Goal: Task Accomplishment & Management: Use online tool/utility

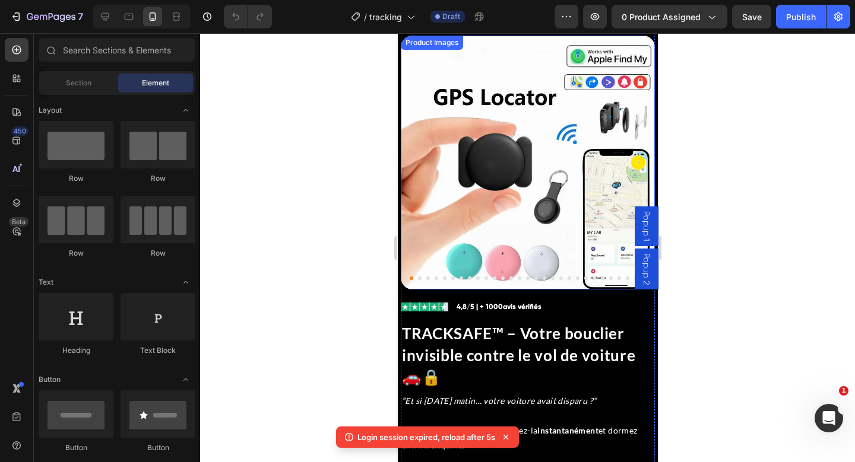
scroll to position [77, 0]
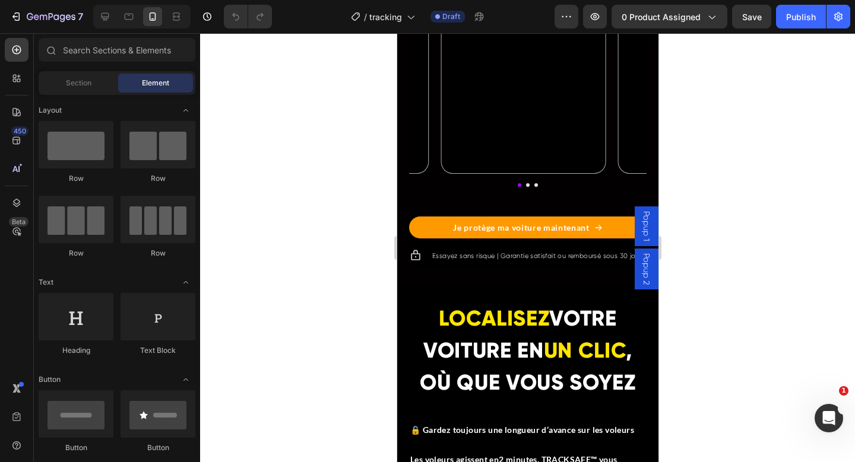
scroll to position [1572, 0]
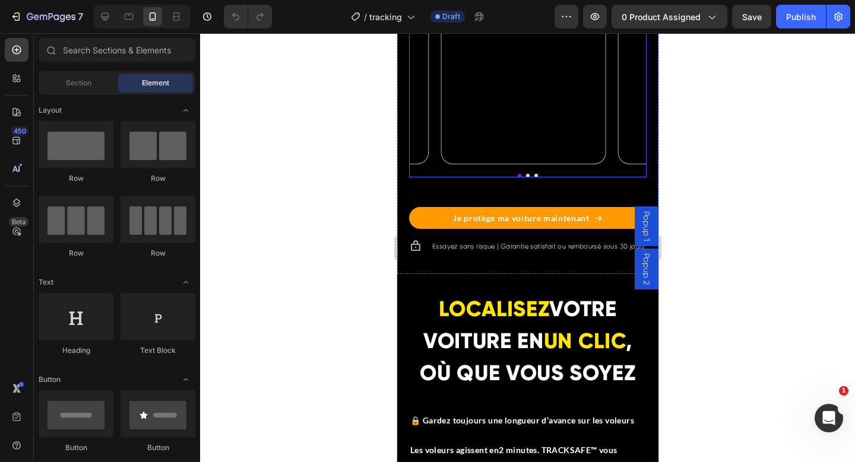
click at [534, 178] on div "Video Video Video Carousel" at bounding box center [526, 25] width 237 height 306
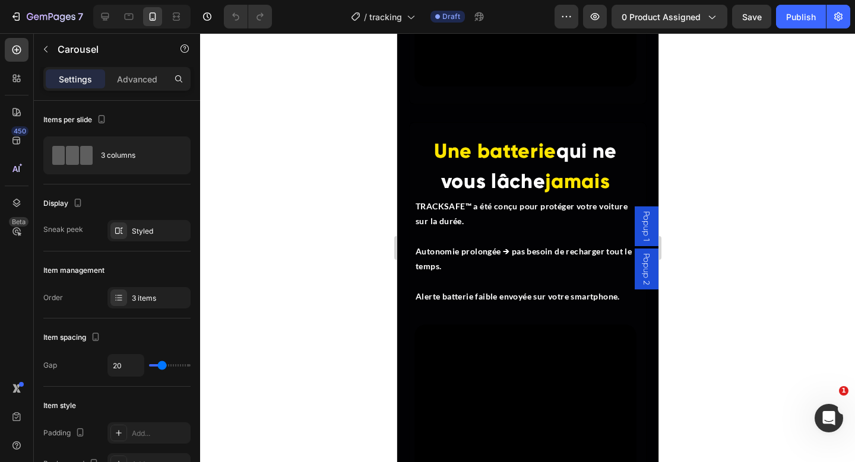
scroll to position [2917, 0]
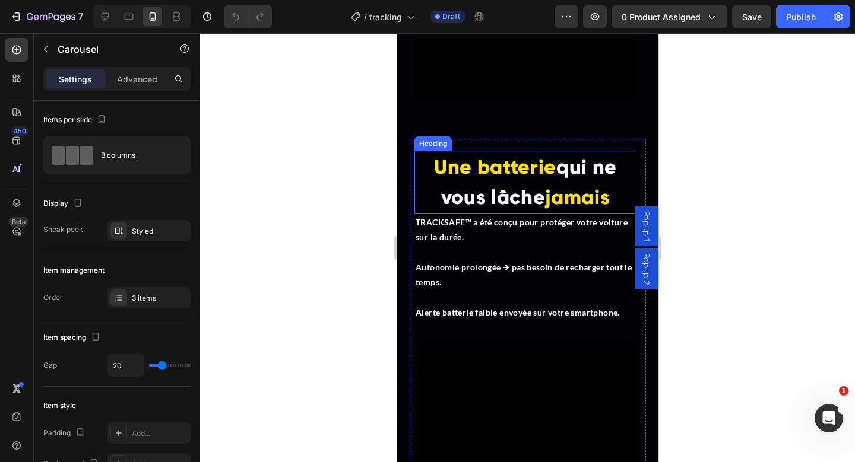
click at [425, 172] on h2 "Une batterie qui ne vous lâche jamais" at bounding box center [525, 182] width 222 height 63
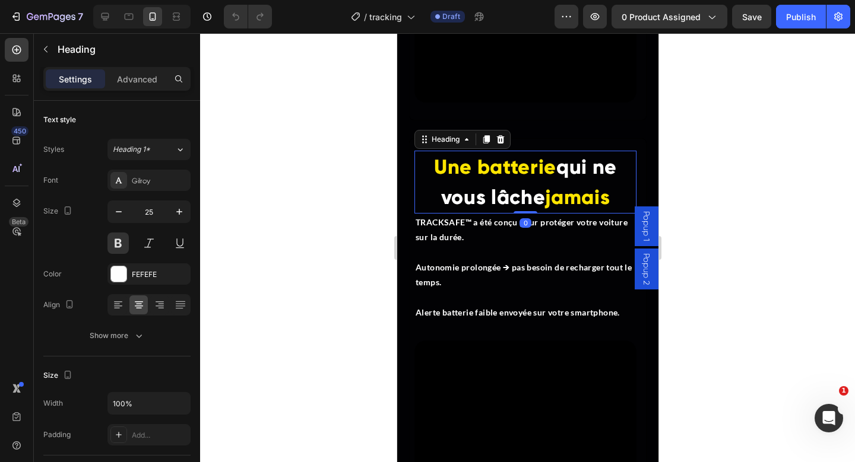
click at [425, 172] on h2 "Une batterie qui ne vous lâche jamais" at bounding box center [525, 182] width 222 height 63
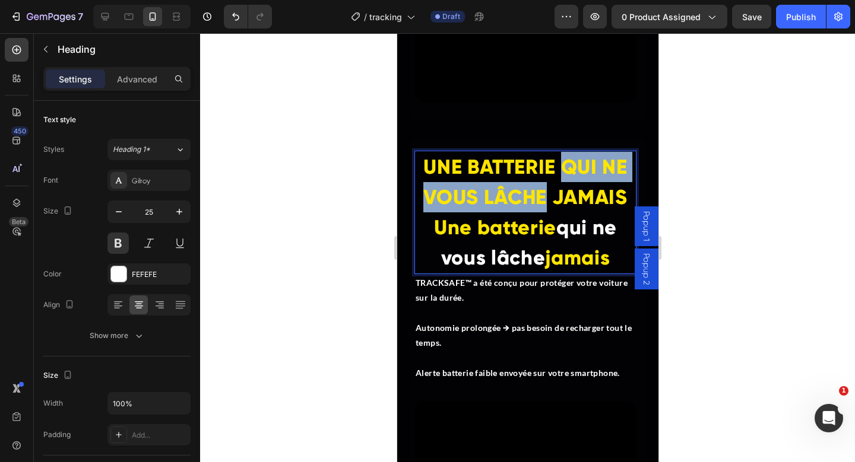
drag, startPoint x: 555, startPoint y: 170, endPoint x: 538, endPoint y: 212, distance: 45.5
click at [538, 212] on span "UNE BATTERIE QUI NE VOUS LÂCHE JAMAIS Une batterie" at bounding box center [525, 197] width 204 height 85
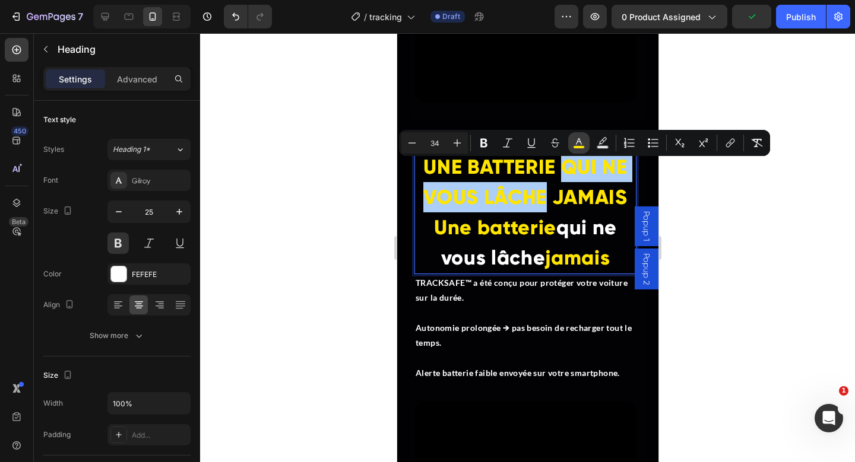
click at [585, 136] on button "color" at bounding box center [578, 142] width 21 height 21
type input "FFE500"
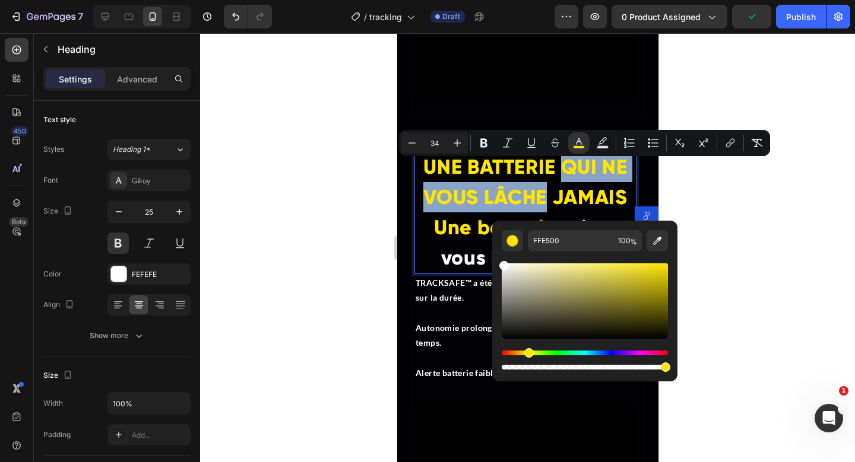
type input "FFFFFF"
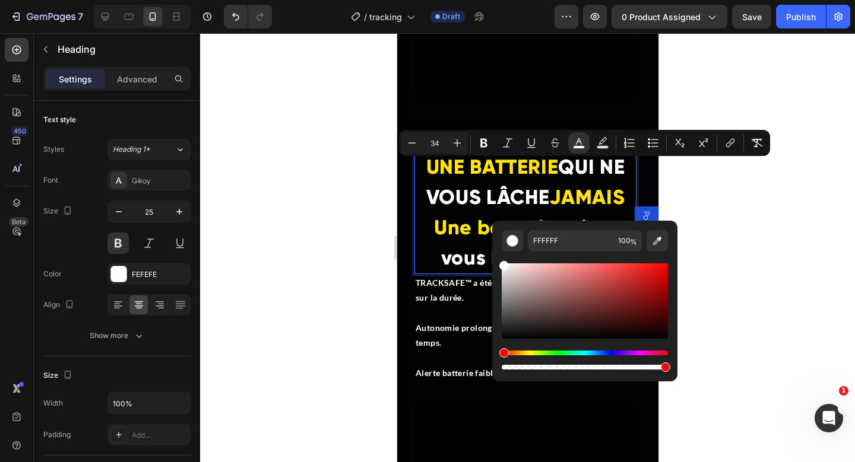
click at [556, 194] on span "JAMAIS Une batterie" at bounding box center [528, 212] width 190 height 55
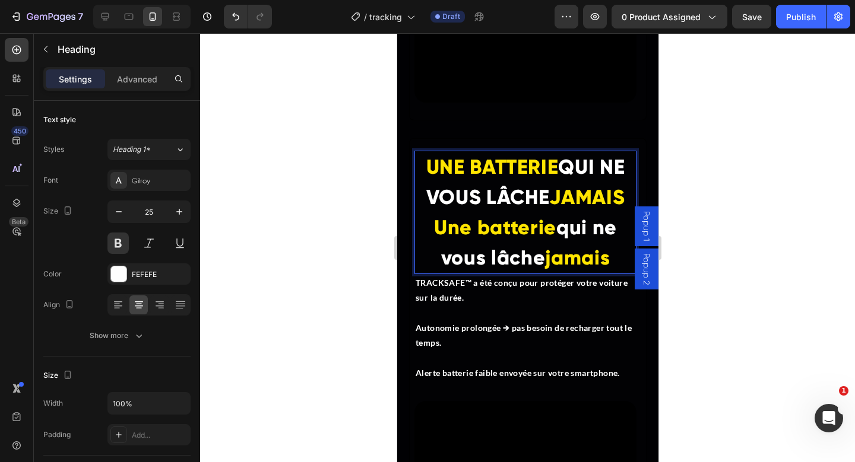
drag, startPoint x: 430, startPoint y: 236, endPoint x: 607, endPoint y: 271, distance: 180.2
click at [607, 271] on p "UNE BATTERIE QUI NE VOUS LÂCHE JAMAIS Une batterie qui ne vous lâche jamais" at bounding box center [525, 212] width 220 height 121
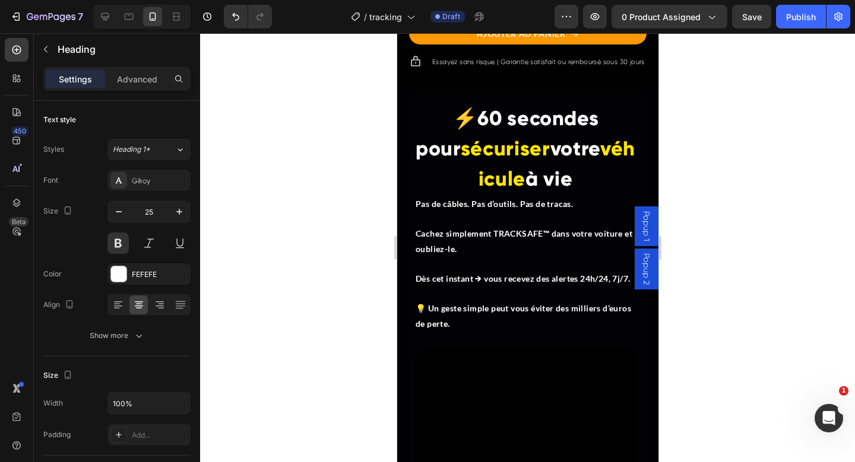
scroll to position [2379, 0]
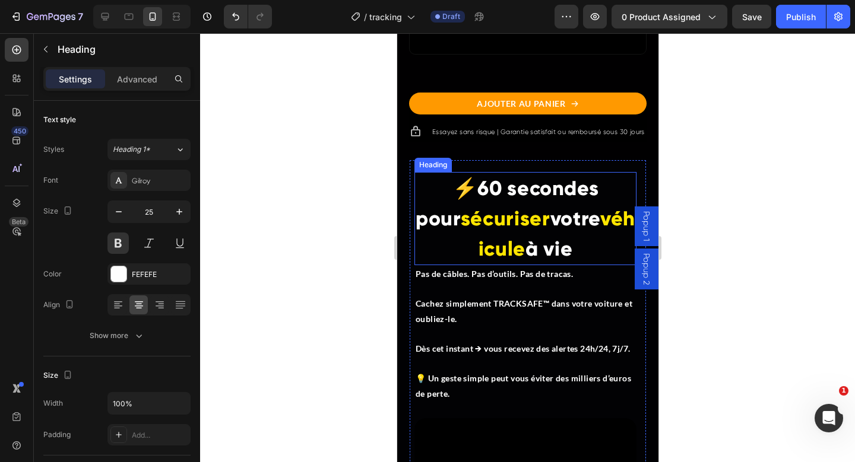
click at [446, 189] on span "60 secondes pour" at bounding box center [506, 203] width 183 height 55
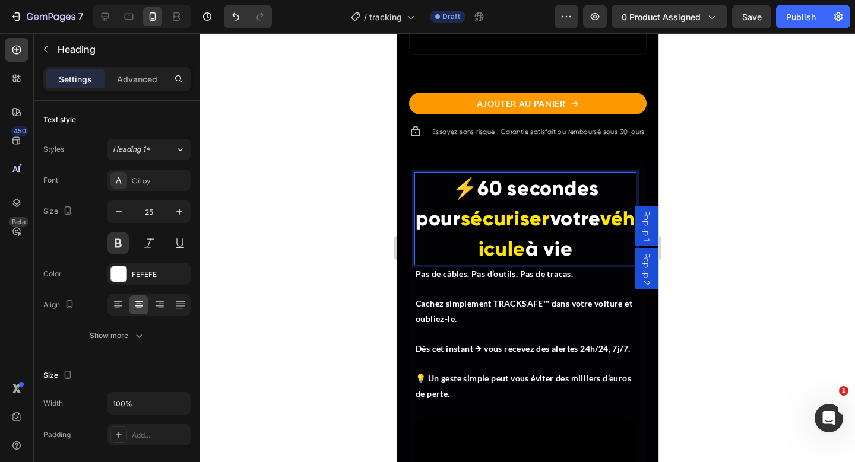
click at [449, 190] on span "60 secondes pour" at bounding box center [506, 203] width 183 height 55
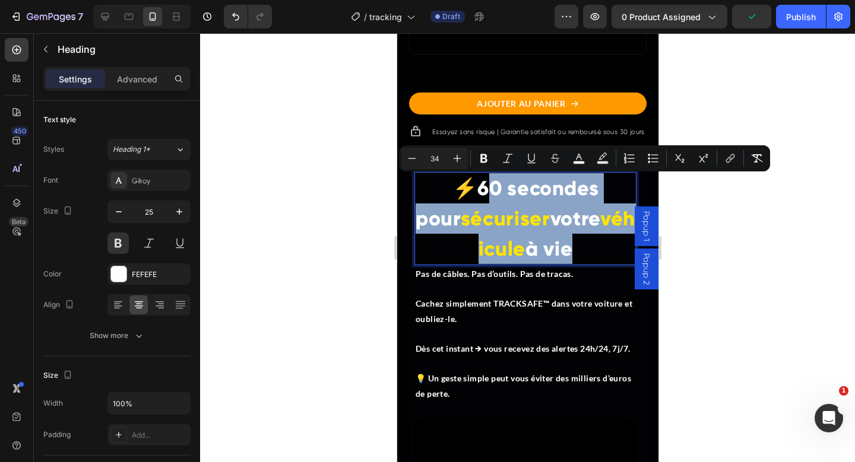
drag, startPoint x: 449, startPoint y: 190, endPoint x: 637, endPoint y: 252, distance: 197.6
copy p "60 secondes pour sécuriser votre véhicule à vie"
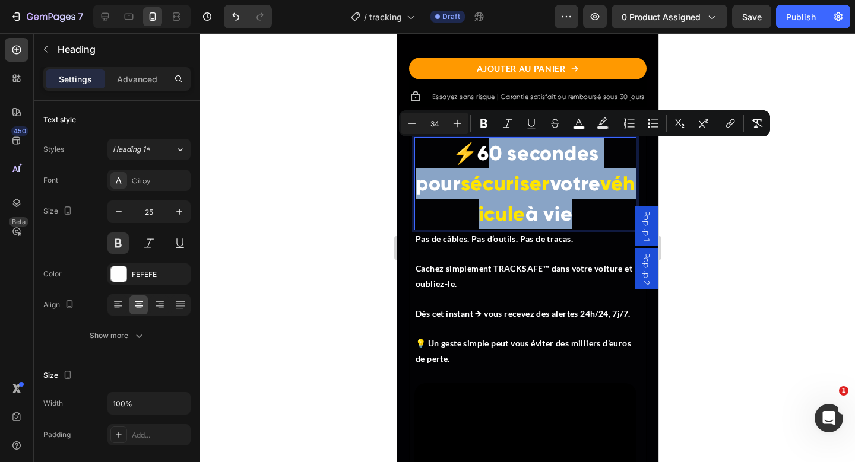
click at [504, 184] on span "sécuriser" at bounding box center [505, 184] width 90 height 24
click at [471, 178] on span "sécuriser" at bounding box center [505, 184] width 90 height 24
click at [447, 153] on span "60 secondes pour" at bounding box center [506, 168] width 183 height 55
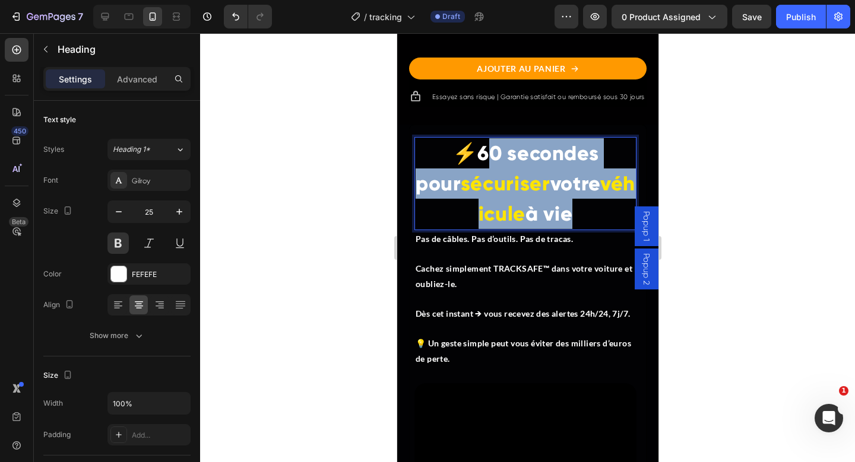
drag, startPoint x: 447, startPoint y: 153, endPoint x: 616, endPoint y: 221, distance: 182.4
click at [616, 221] on p "⚡ 60 secondes pour sécuriser votre véhicule à vie" at bounding box center [525, 183] width 220 height 91
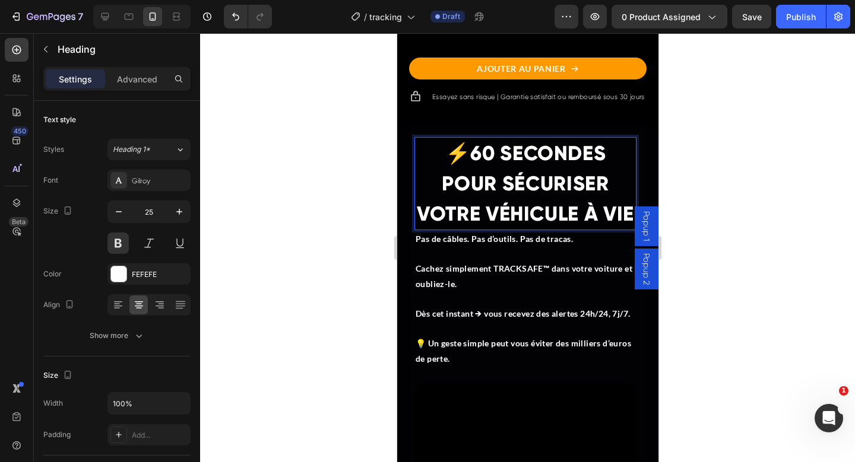
click at [566, 179] on span "60 SECONDES POUR SÉCURISER VOTRE VÉHICULE À VIE" at bounding box center [524, 183] width 217 height 85
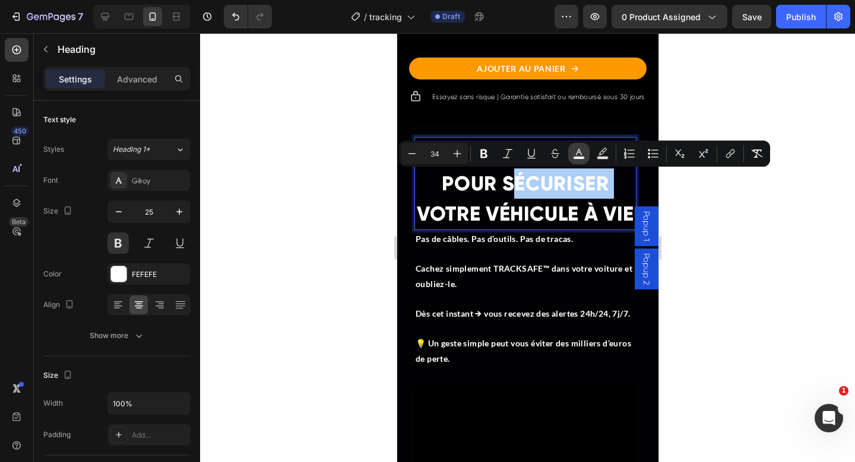
click at [582, 157] on rect "Editor contextual toolbar" at bounding box center [578, 158] width 11 height 3
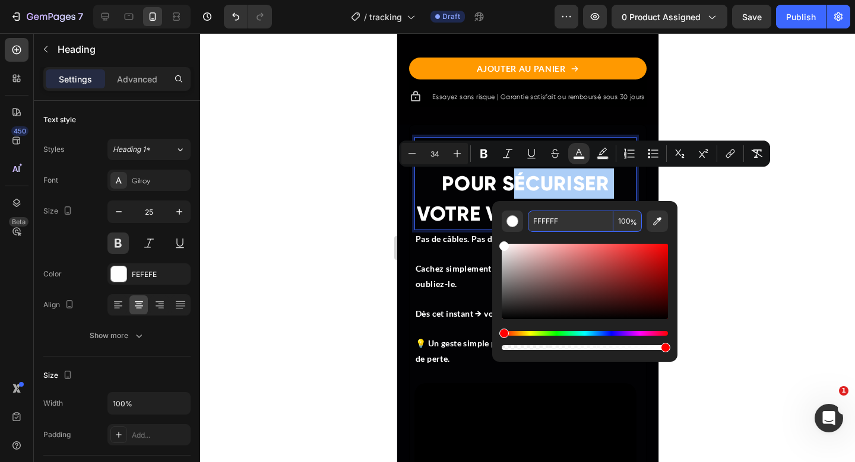
click at [541, 226] on input "FFFFFF" at bounding box center [570, 221] width 85 height 21
paste input "E500"
type input "FFE500"
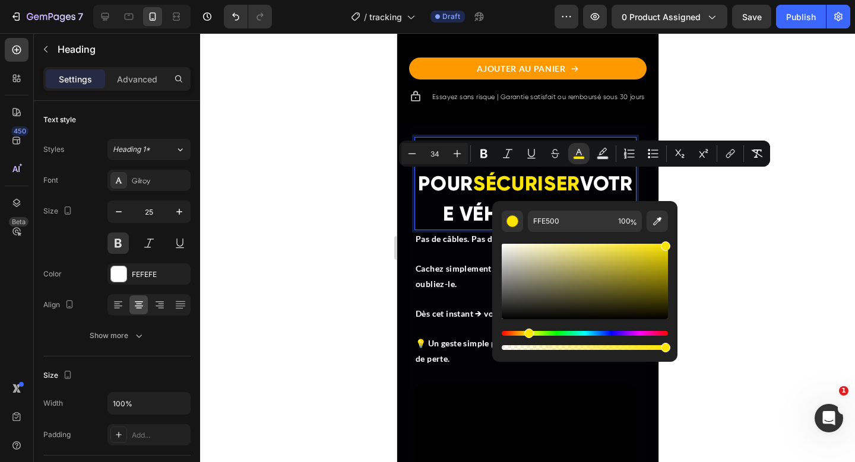
click at [460, 200] on p "⚡ 60 SECONDES POUR SÉCURISER VOTRE VÉHICULE À VIE" at bounding box center [525, 183] width 220 height 91
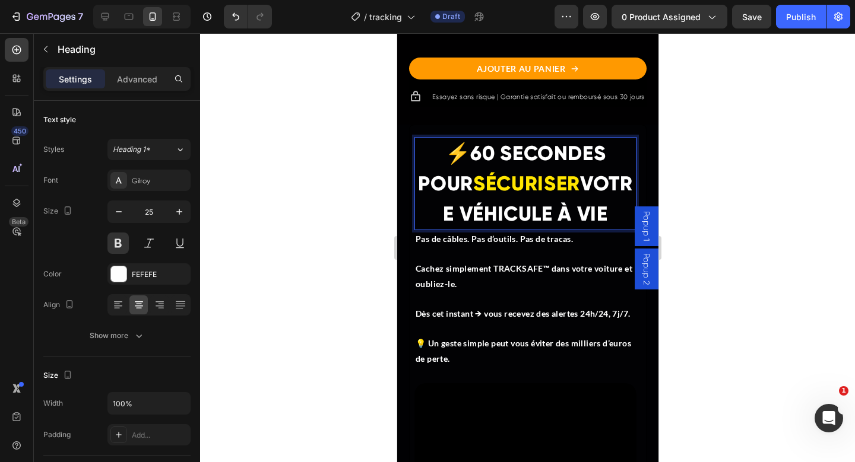
click at [519, 226] on span "VOTRE VÉHICULE À VIE" at bounding box center [536, 199] width 189 height 55
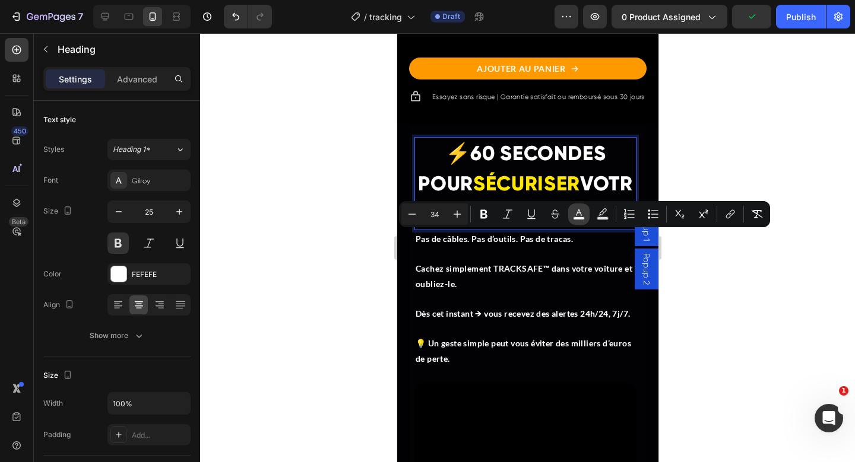
click at [577, 217] on rect "Editor contextual toolbar" at bounding box center [578, 218] width 11 height 3
type input "FFFFFF"
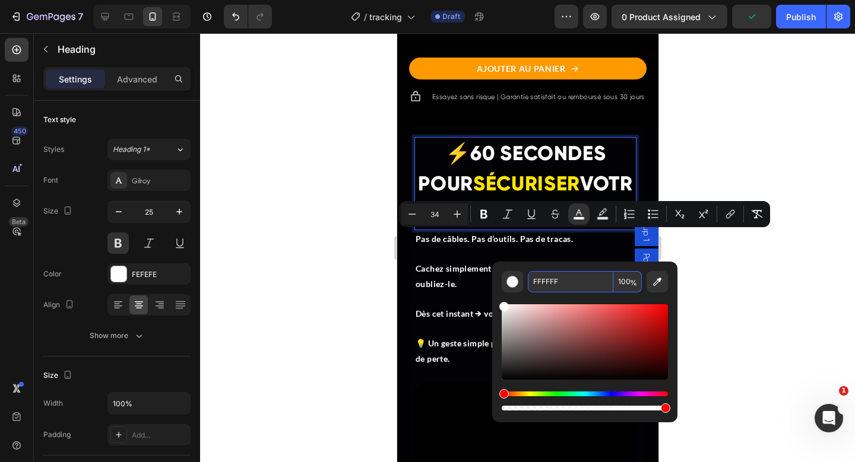
click at [541, 276] on input "FFFFFF" at bounding box center [570, 281] width 85 height 21
paste input "E500"
type input "FFE500"
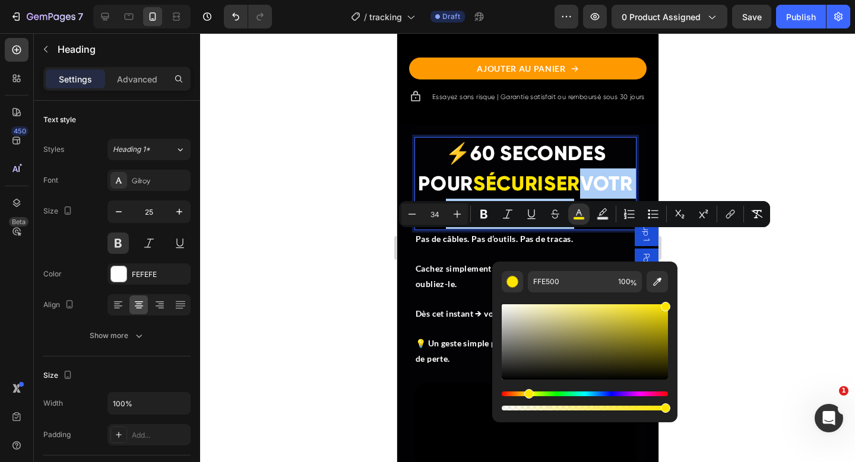
click at [757, 273] on div at bounding box center [527, 247] width 655 height 429
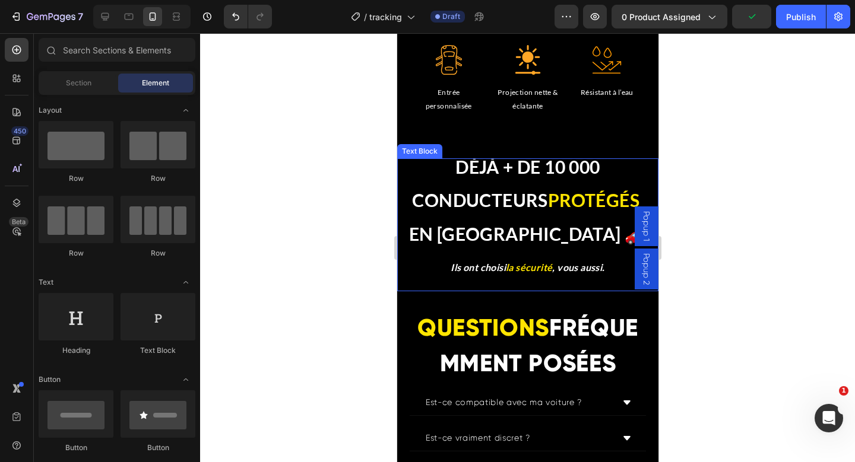
scroll to position [4515, 0]
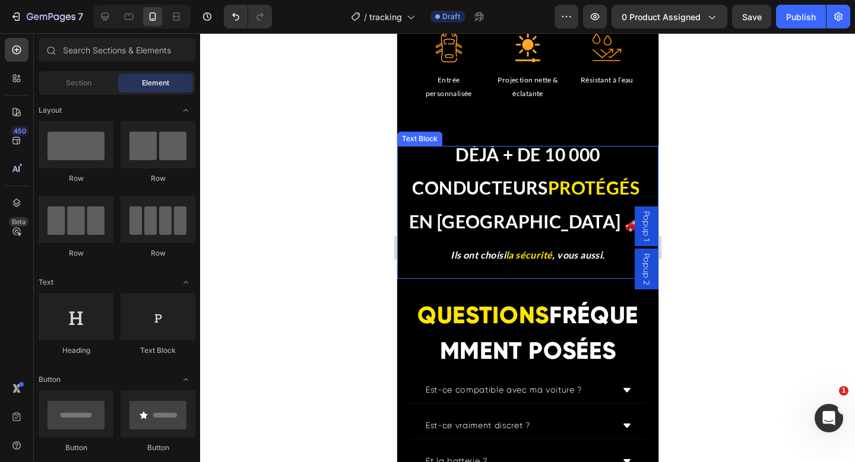
click at [571, 256] on strong ", vous aussi." at bounding box center [577, 254] width 52 height 11
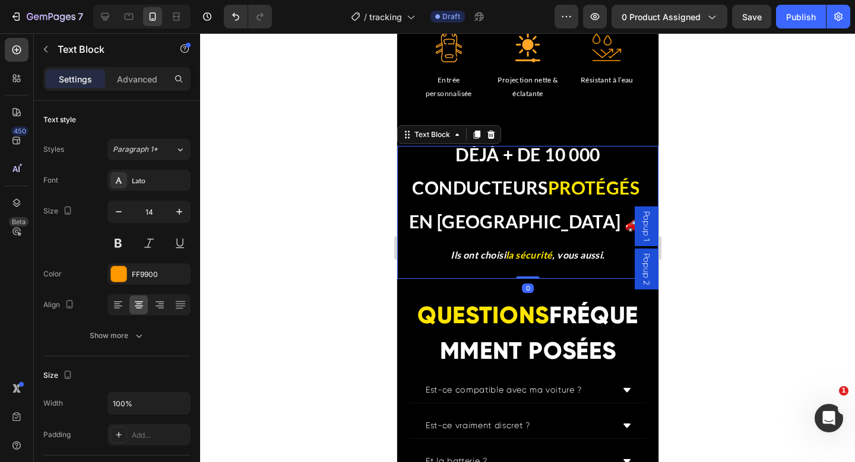
click at [540, 253] on strong "la sécurité" at bounding box center [528, 254] width 46 height 11
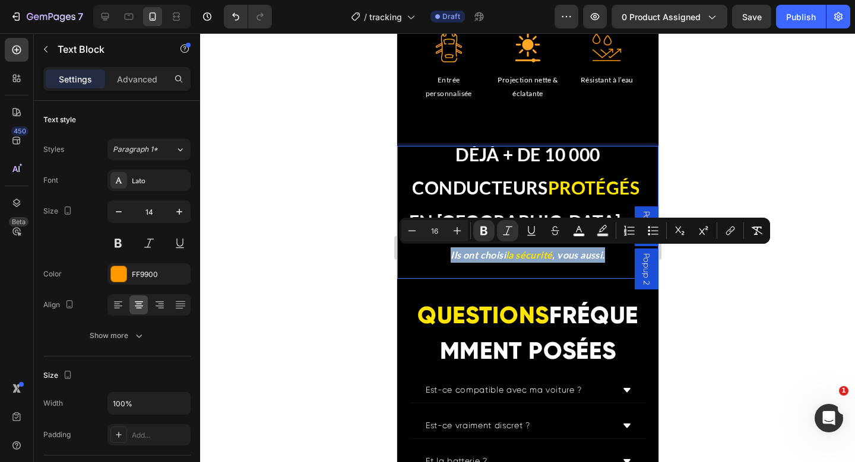
drag, startPoint x: 441, startPoint y: 258, endPoint x: 615, endPoint y: 258, distance: 173.9
click at [615, 258] on p "Ils ont choisi la sécurité , vous aussi." at bounding box center [527, 254] width 259 height 15
copy p "Ils ont choisi la sécurité , vous aussi."
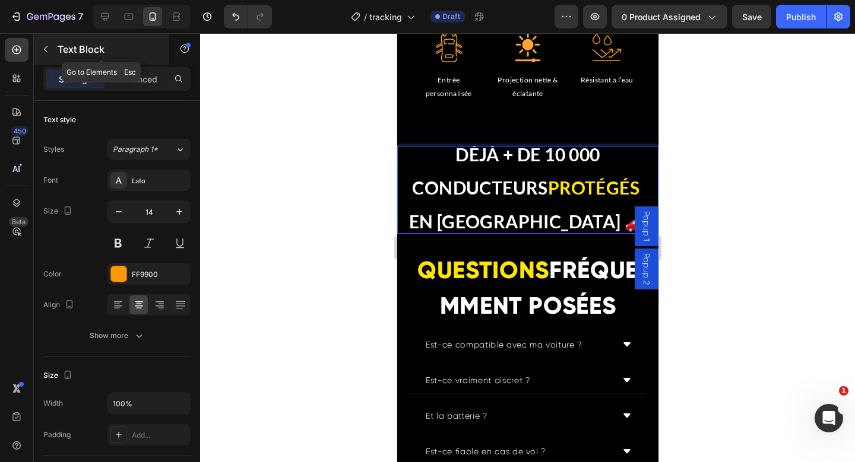
click at [34, 55] on div "Text Block" at bounding box center [101, 49] width 135 height 31
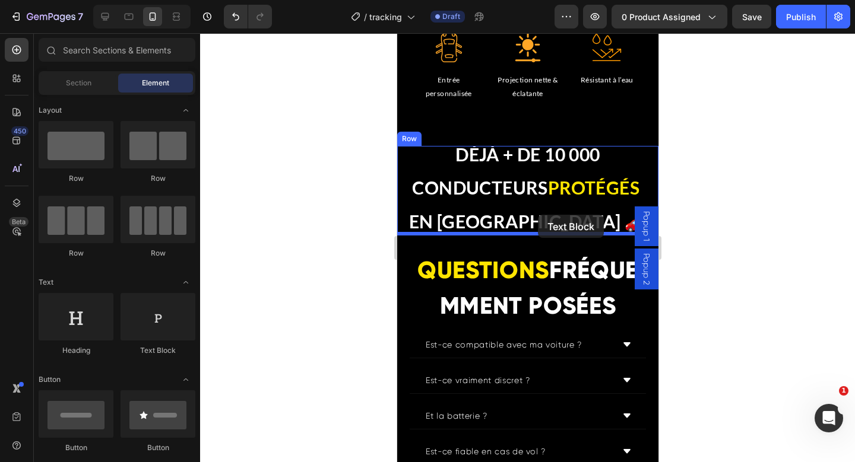
drag, startPoint x: 607, startPoint y: 341, endPoint x: 536, endPoint y: 216, distance: 143.2
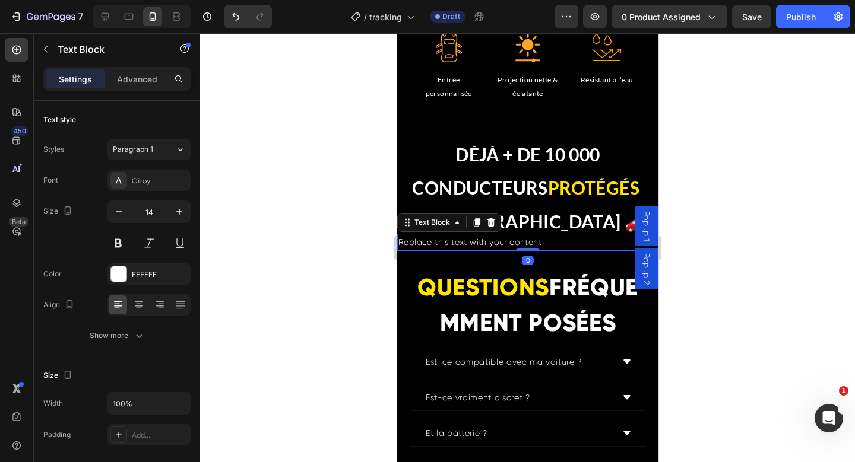
click at [527, 240] on div "Replace this text with your content" at bounding box center [526, 242] width 261 height 17
click at [527, 240] on p "Replace this text with your content" at bounding box center [527, 242] width 259 height 15
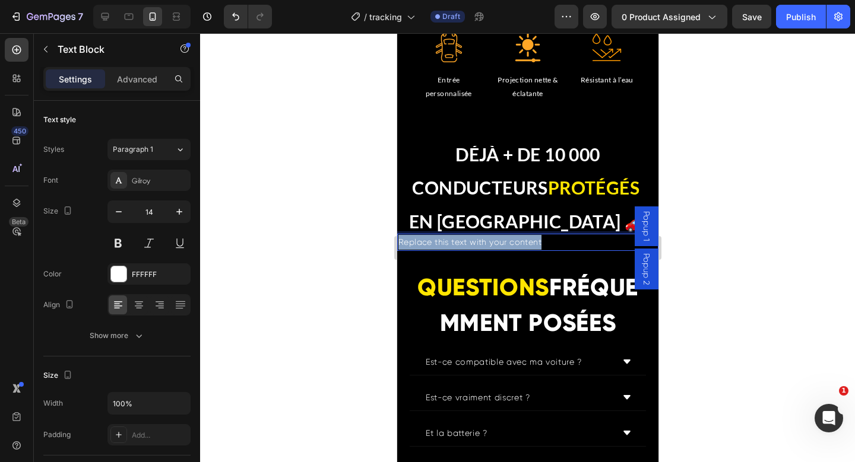
click at [527, 240] on p "Replace this text with your content" at bounding box center [527, 242] width 259 height 15
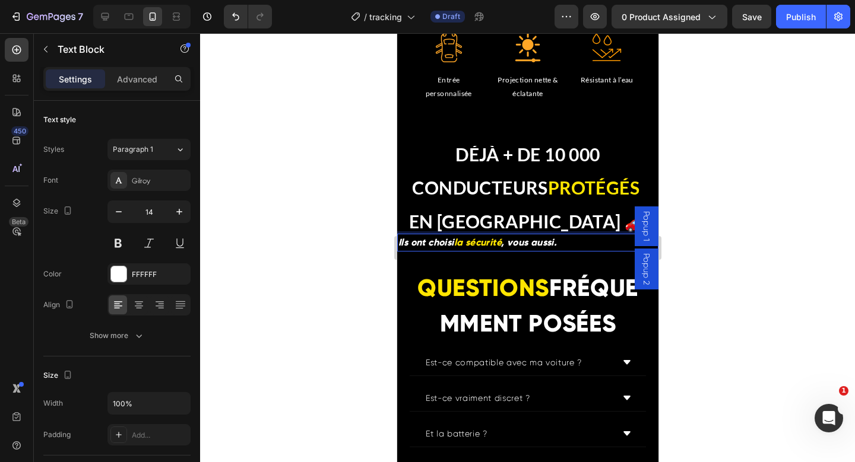
click at [491, 245] on strong "la sécurité" at bounding box center [476, 242] width 47 height 11
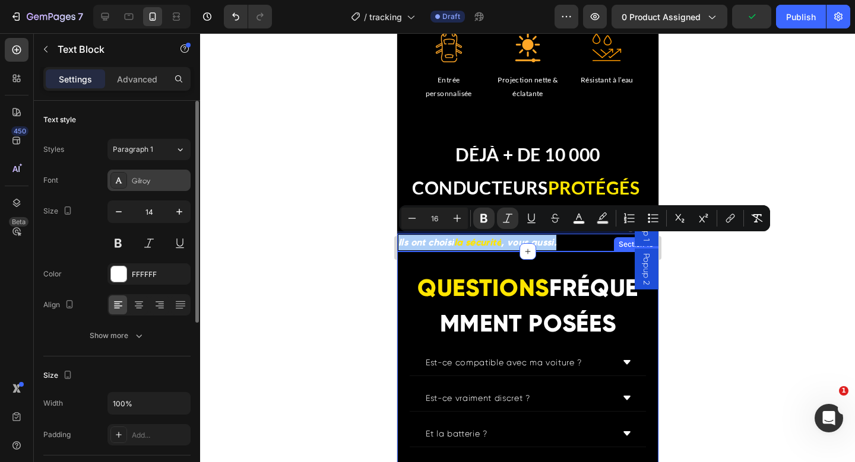
click at [145, 180] on div "Gilroy" at bounding box center [160, 181] width 56 height 11
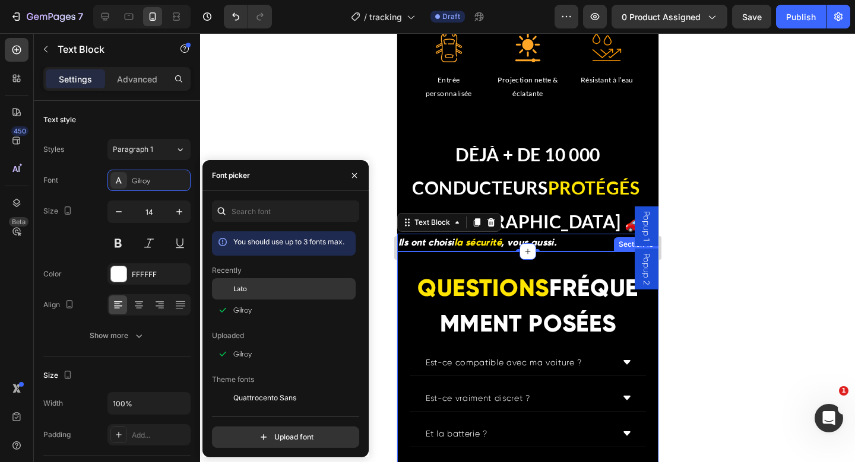
click at [252, 293] on div "Lato" at bounding box center [293, 289] width 120 height 11
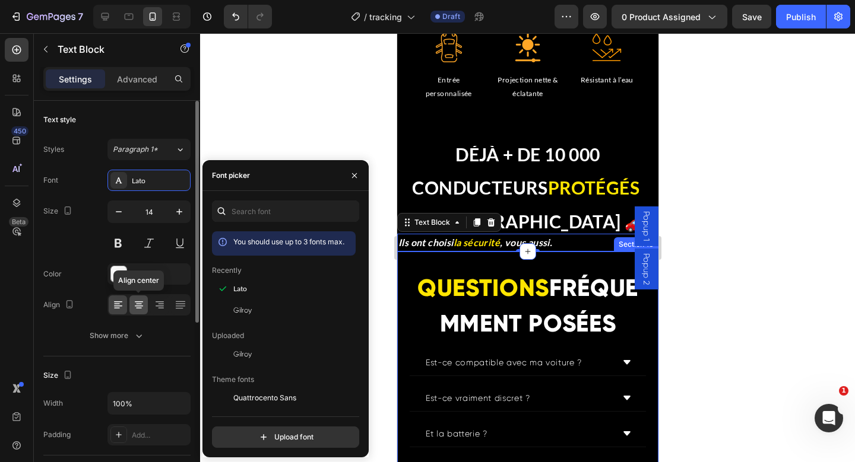
click at [145, 308] on div at bounding box center [138, 305] width 18 height 19
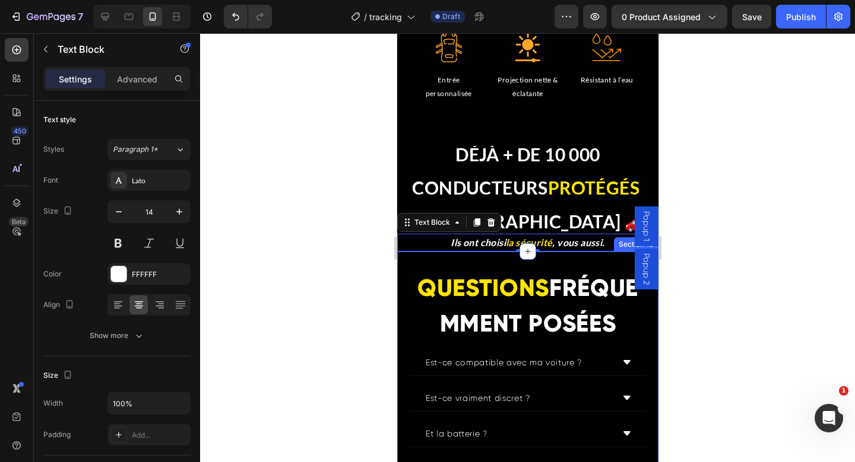
click at [257, 137] on div at bounding box center [527, 247] width 655 height 429
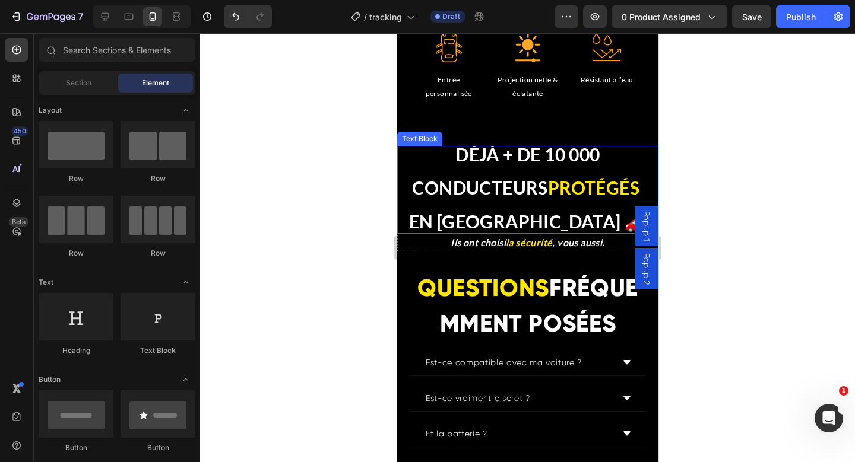
click at [482, 177] on p "Rich Text Editor. Editing area: main" at bounding box center [527, 173] width 259 height 15
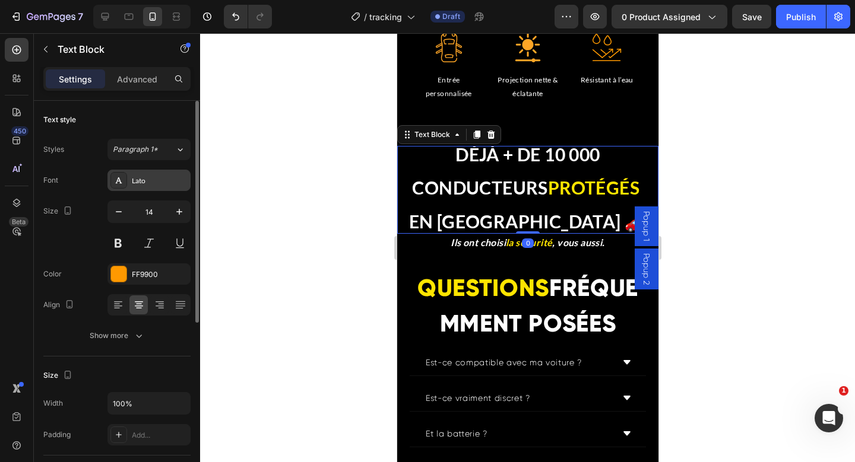
click at [148, 189] on div "Lato" at bounding box center [148, 180] width 83 height 21
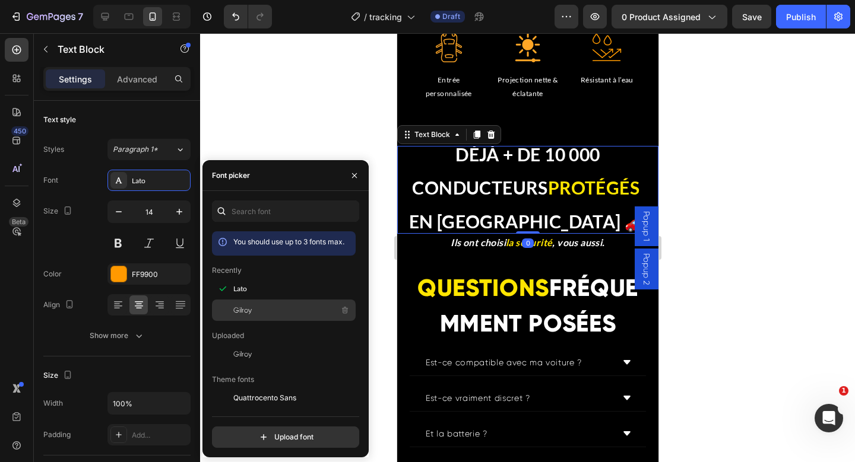
click at [242, 306] on span "Gilroy" at bounding box center [242, 310] width 18 height 11
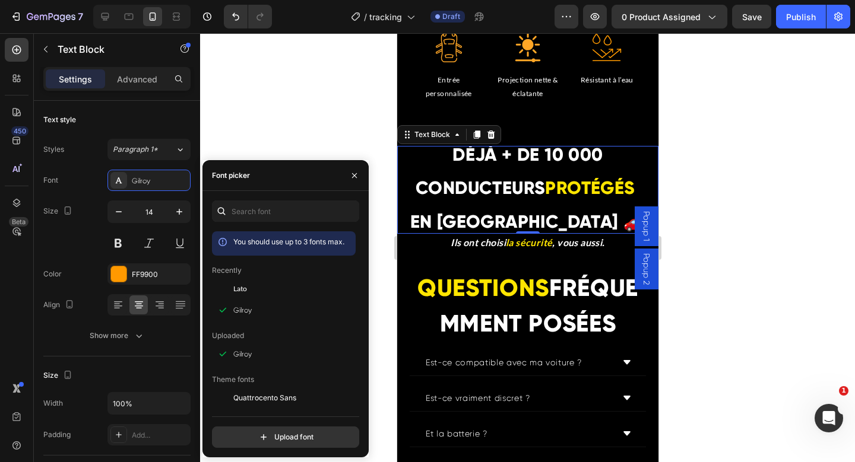
click at [272, 117] on div at bounding box center [527, 247] width 655 height 429
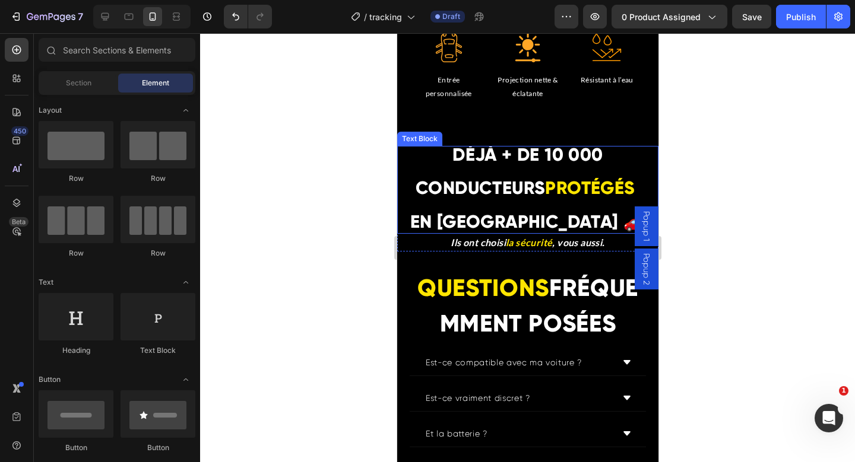
click at [600, 215] on p "EN [GEOGRAPHIC_DATA] 🚗" at bounding box center [527, 223] width 259 height 18
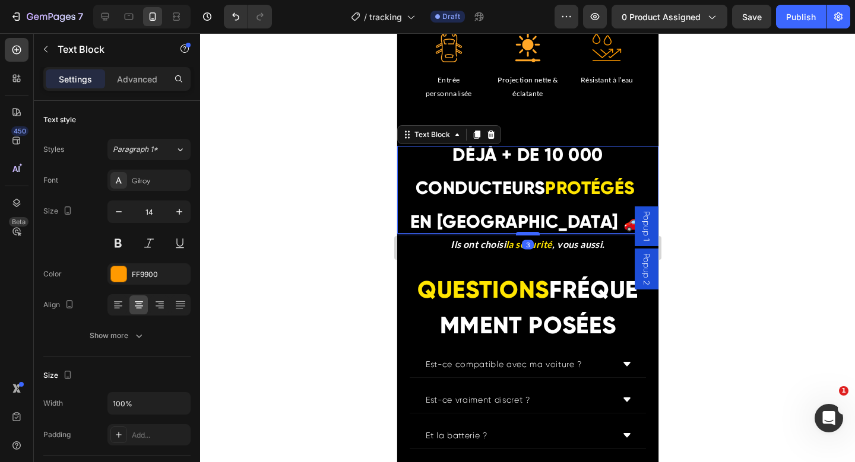
drag, startPoint x: 513, startPoint y: 230, endPoint x: 1094, endPoint y: 263, distance: 581.9
click at [515, 232] on div at bounding box center [527, 234] width 24 height 4
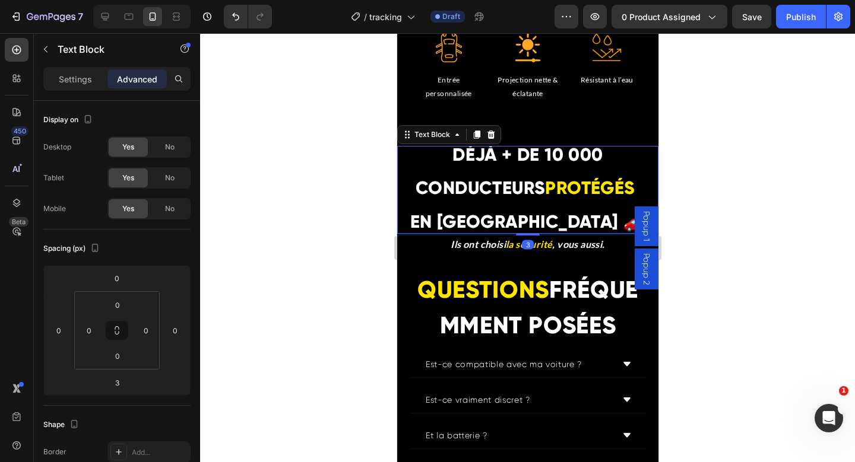
drag, startPoint x: 745, startPoint y: 216, endPoint x: 725, endPoint y: 226, distance: 22.3
click at [745, 216] on div at bounding box center [527, 247] width 655 height 429
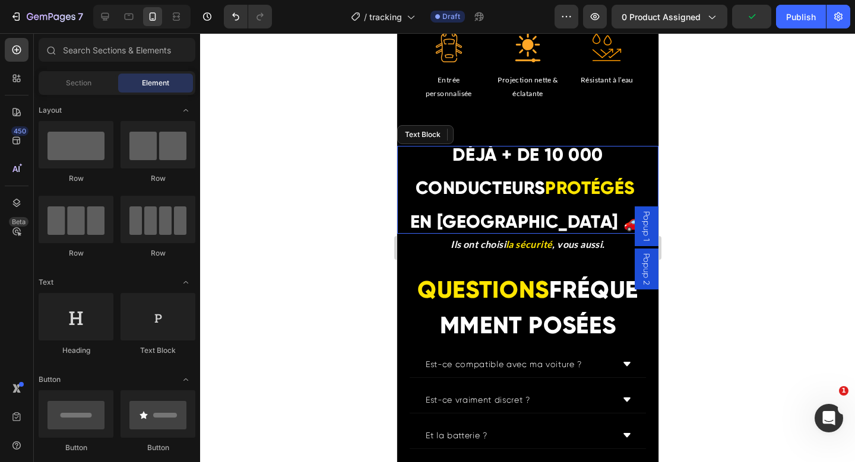
click at [729, 213] on div at bounding box center [527, 247] width 655 height 429
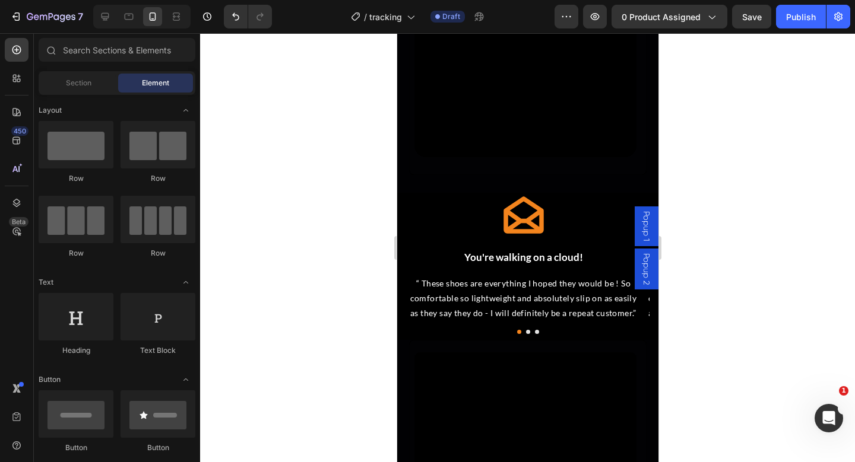
scroll to position [3479, 0]
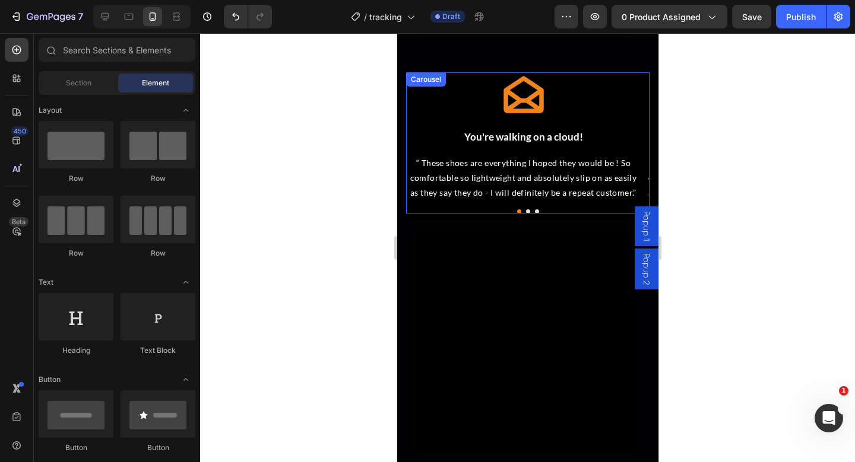
click at [525, 209] on button "Dot" at bounding box center [527, 211] width 4 height 4
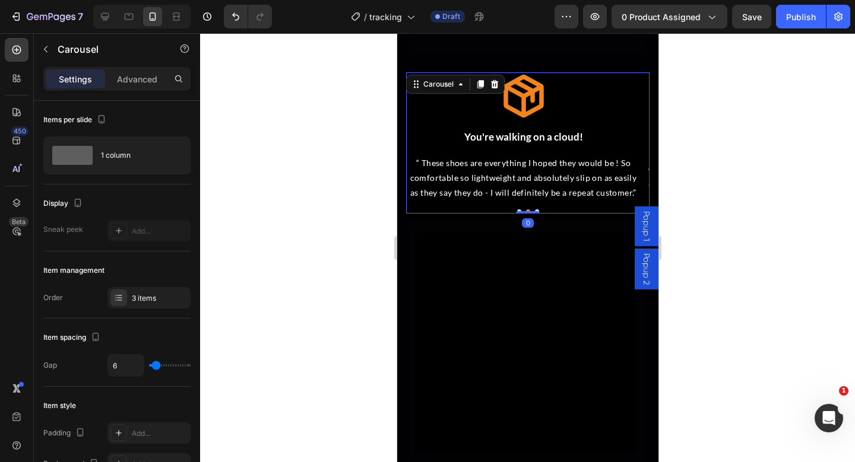
click at [534, 209] on button "Dot" at bounding box center [536, 211] width 4 height 4
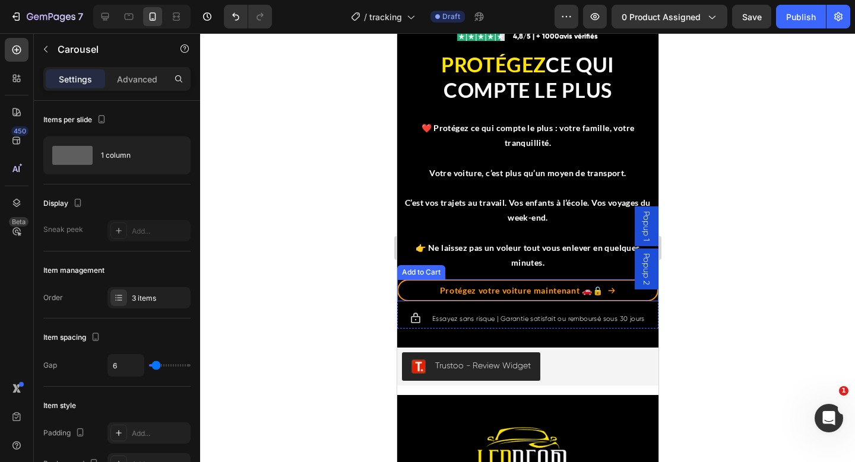
scroll to position [5090, 0]
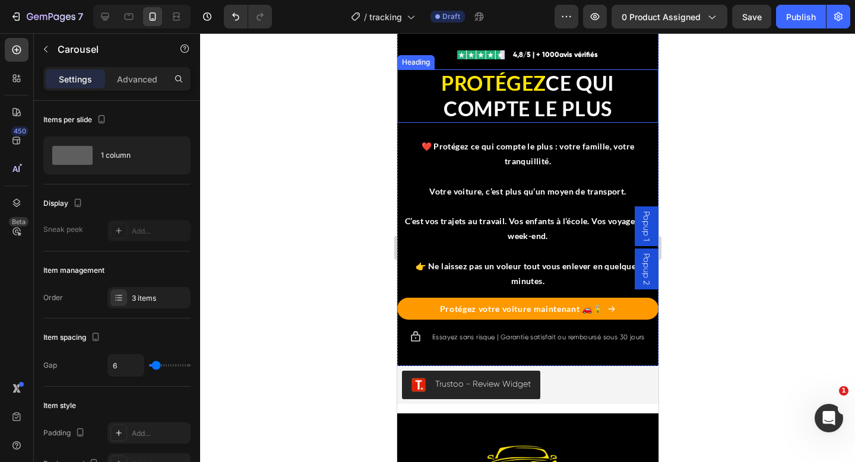
click at [516, 120] on span "CE QUI COMPTE LE PLUS" at bounding box center [528, 96] width 171 height 50
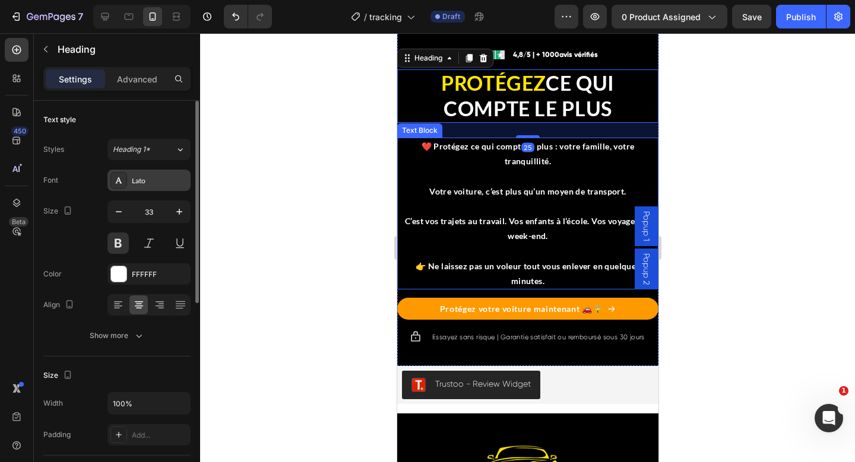
click at [156, 185] on div "Lato" at bounding box center [160, 181] width 56 height 11
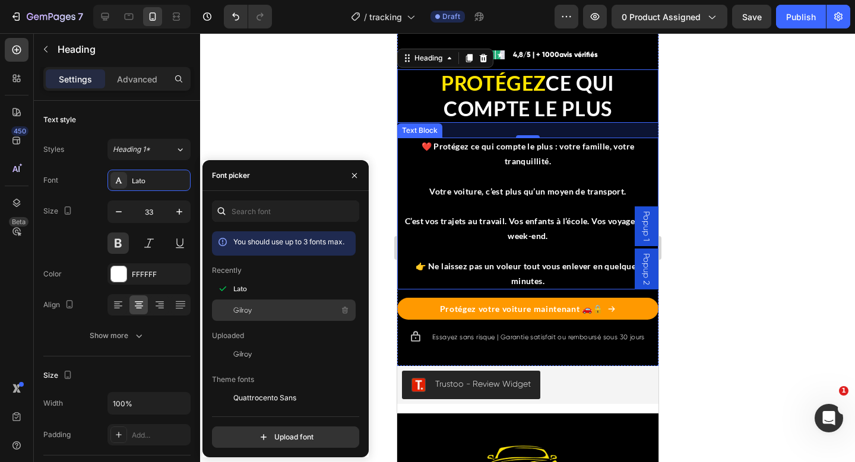
click at [249, 303] on div "Gilroy" at bounding box center [284, 310] width 144 height 21
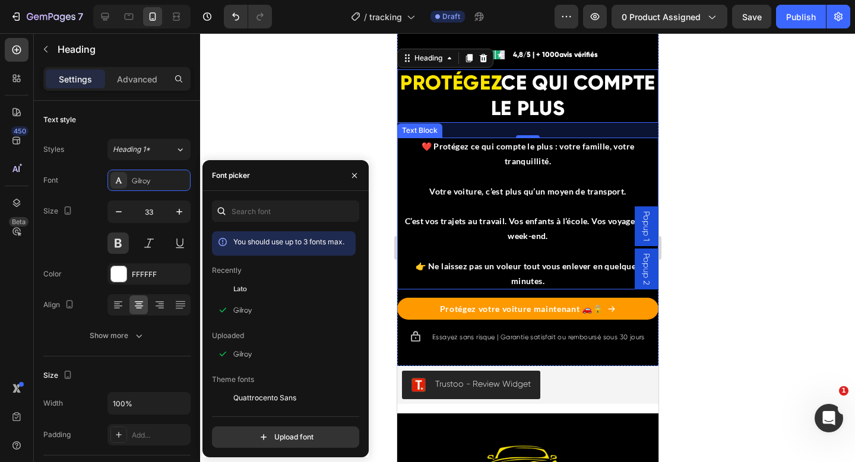
click at [285, 148] on div at bounding box center [527, 247] width 655 height 429
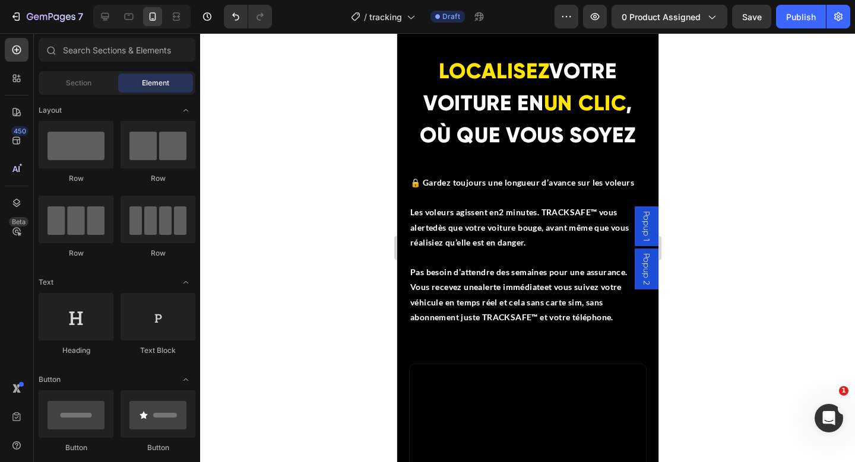
scroll to position [1574, 0]
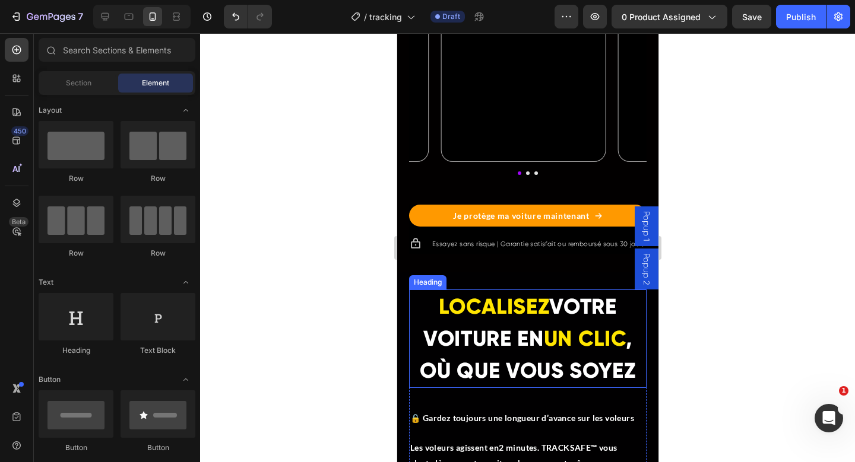
click at [465, 320] on span "LOCALISEZ" at bounding box center [493, 307] width 110 height 26
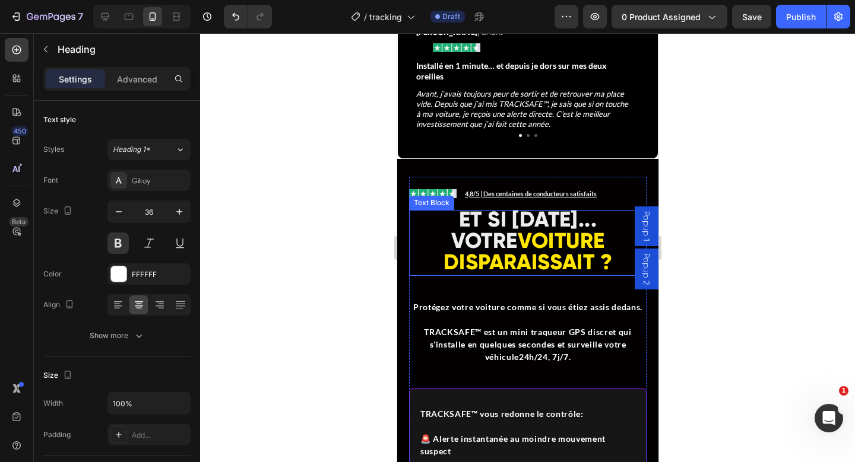
click at [512, 249] on strong "DISPARAISSAIT ?" at bounding box center [527, 262] width 169 height 26
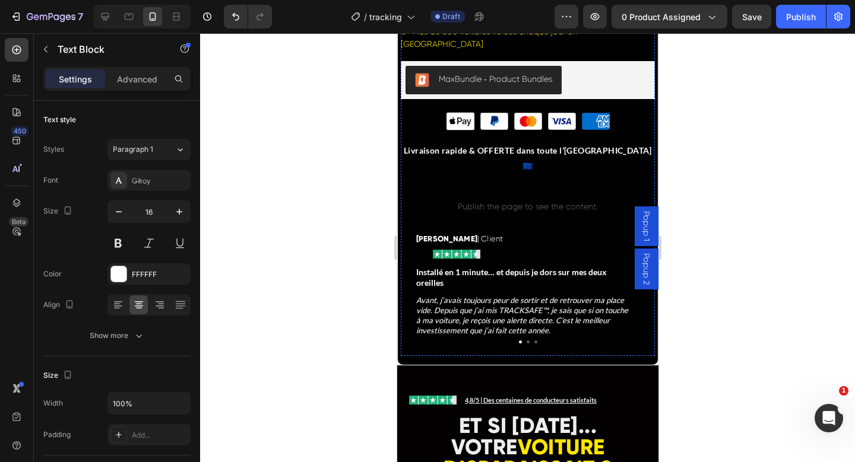
scroll to position [720, 0]
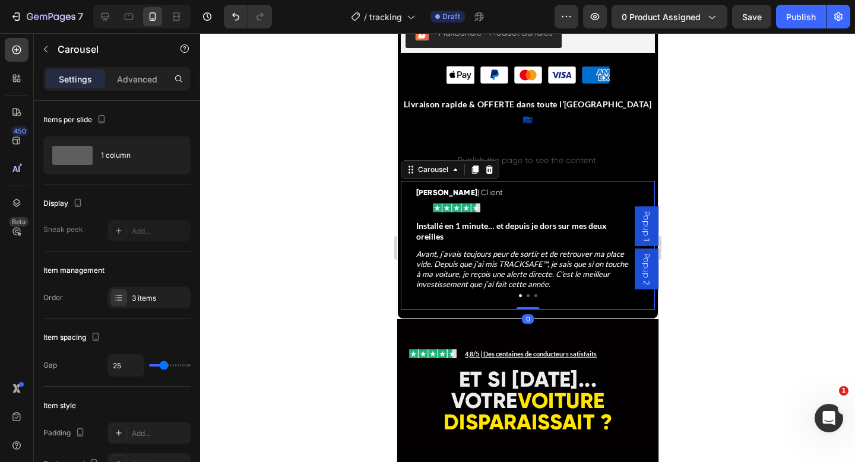
click at [526, 294] on button "Dot" at bounding box center [527, 295] width 3 height 3
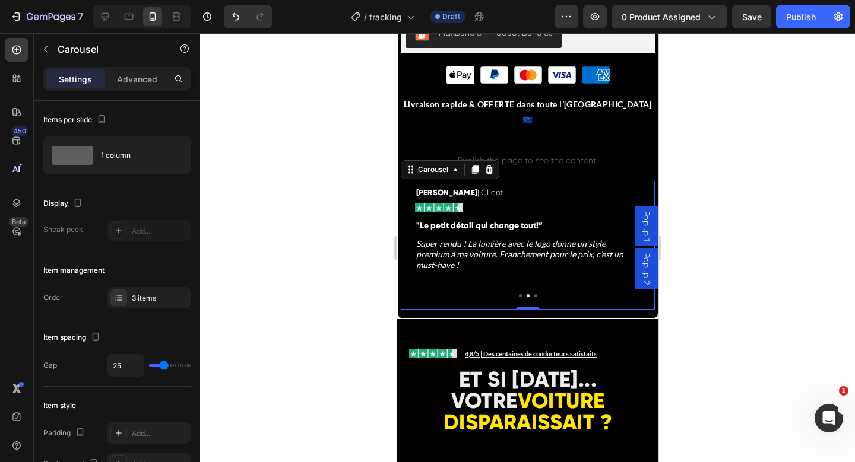
click at [518, 294] on button "Dot" at bounding box center [519, 295] width 3 height 3
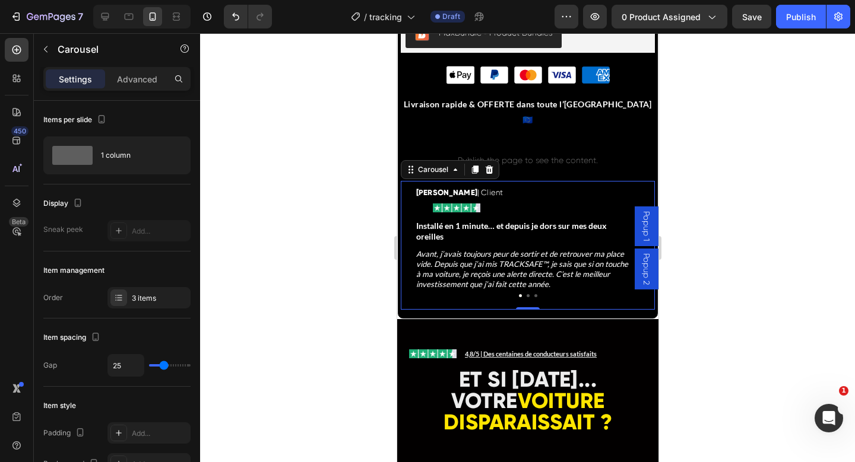
click at [823, 188] on div at bounding box center [527, 247] width 655 height 429
